Goal: Check status

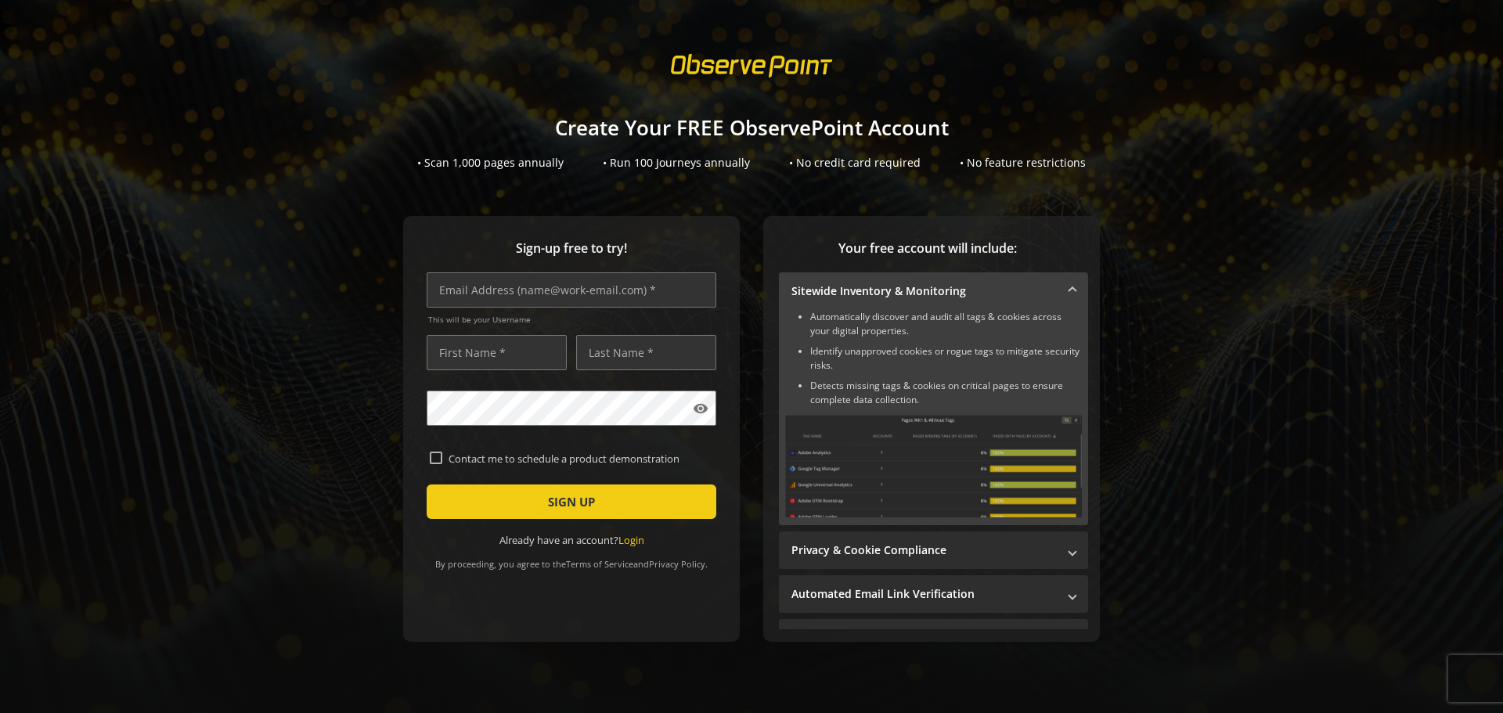
click at [629, 542] on link "Login" at bounding box center [631, 540] width 26 height 14
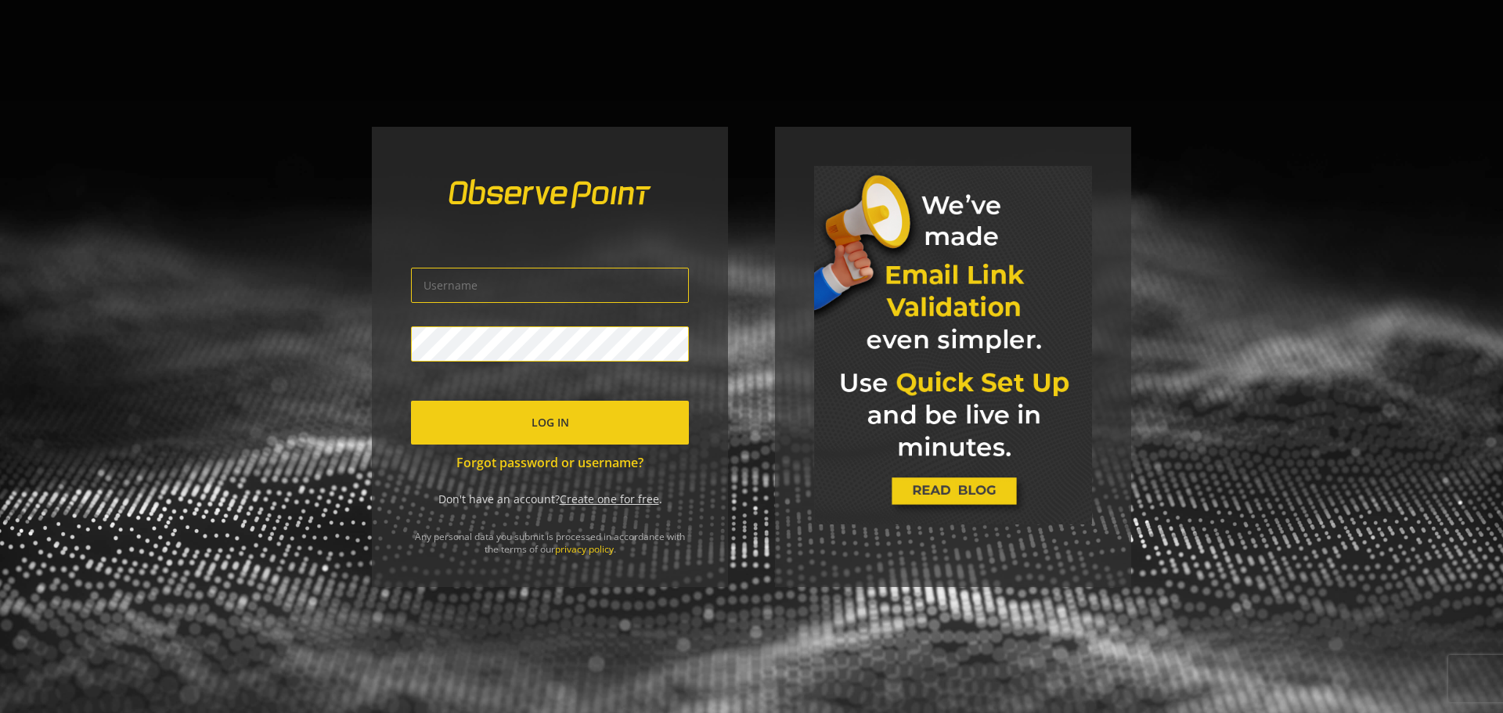
type input "[EMAIL_ADDRESS][DOMAIN_NAME]"
click at [567, 427] on span "Log In" at bounding box center [551, 423] width 38 height 28
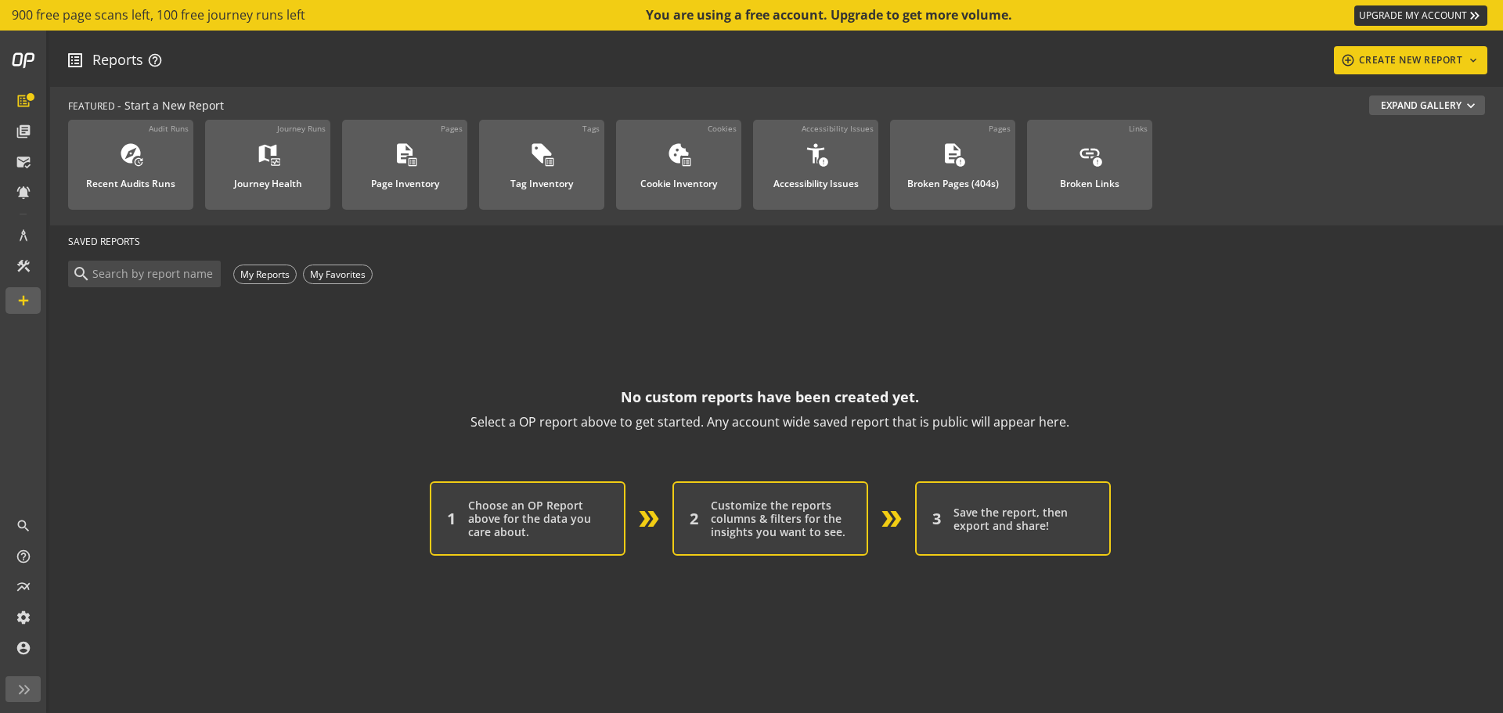
click at [266, 271] on div "My Reports" at bounding box center [264, 275] width 63 height 20
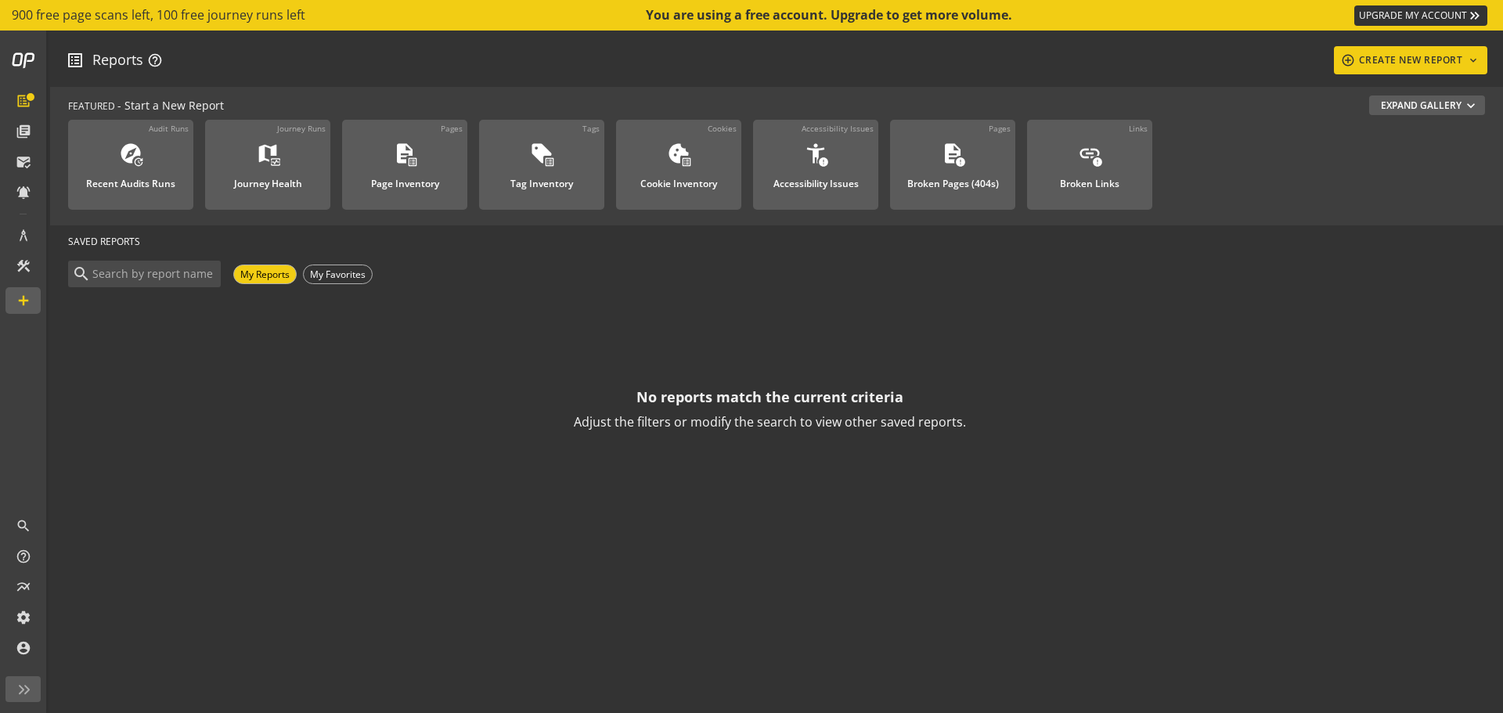
click at [292, 364] on op-account-reports-saved-reports-zero-state "No reports match the current criteria Adjust the filters or modify the search t…" at bounding box center [770, 362] width 1404 height 144
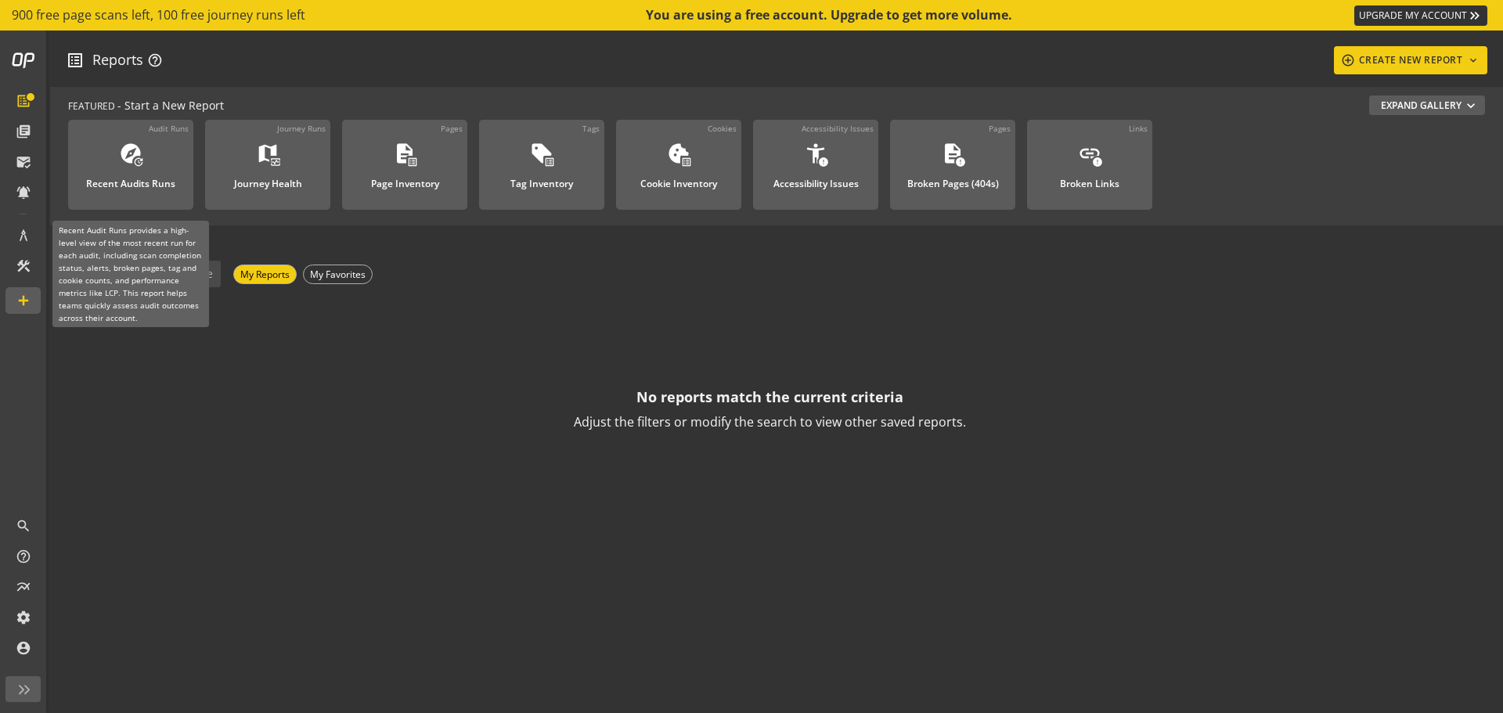
click at [144, 175] on div "Recent Audits Runs" at bounding box center [130, 179] width 89 height 20
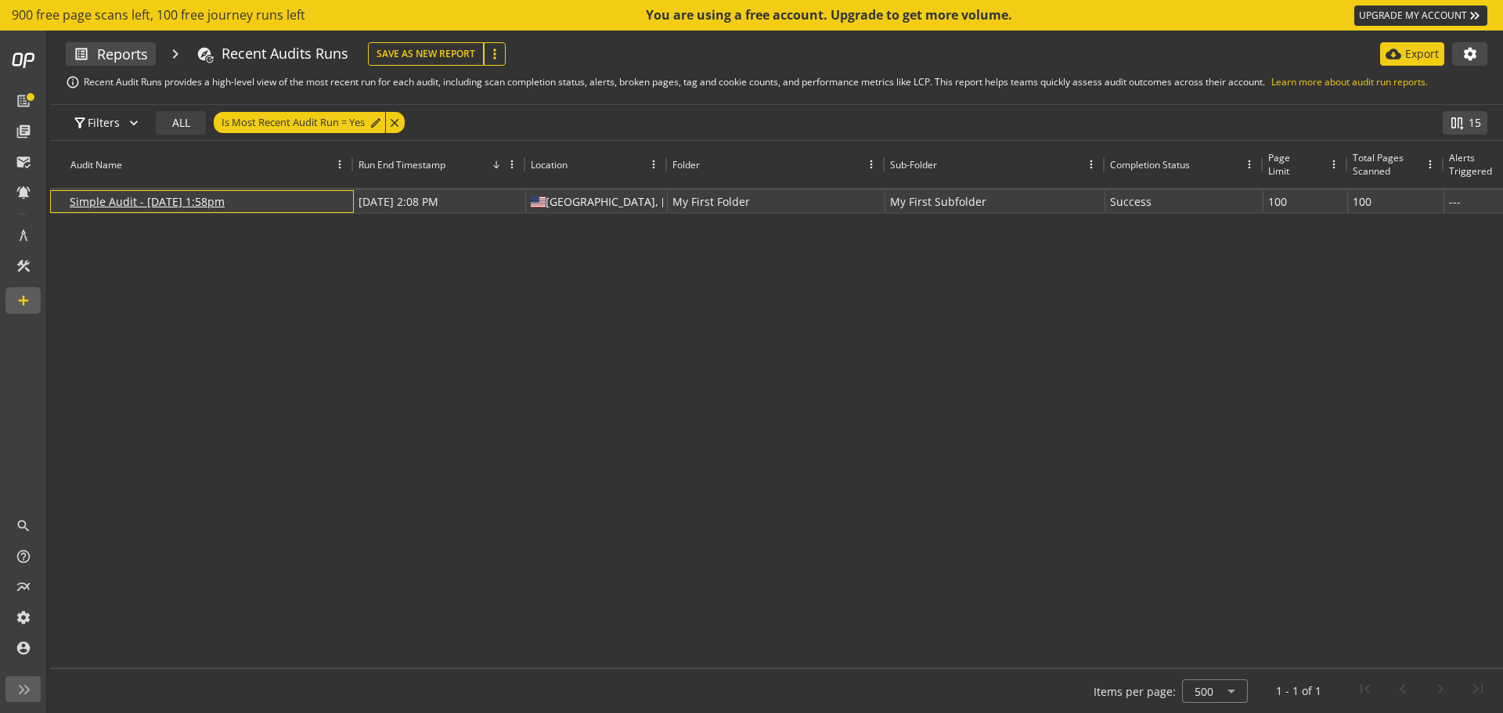
click at [175, 204] on link "Simple Audit - [DATE] 1:58pm" at bounding box center [147, 201] width 155 height 15
